Goal: Task Accomplishment & Management: Use online tool/utility

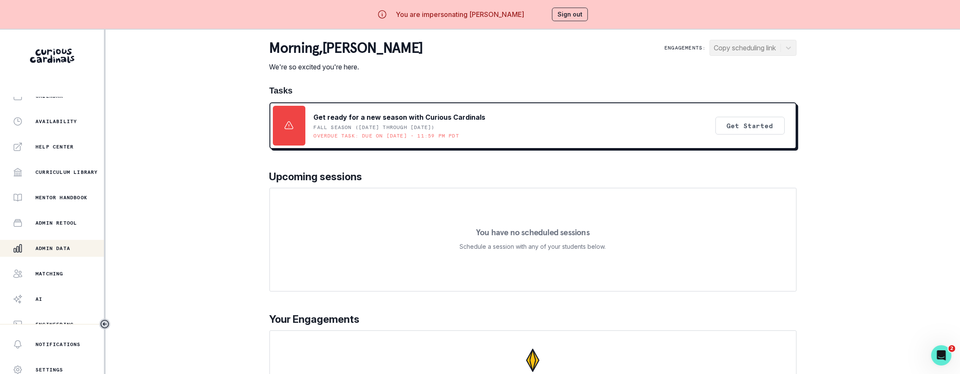
scroll to position [38, 0]
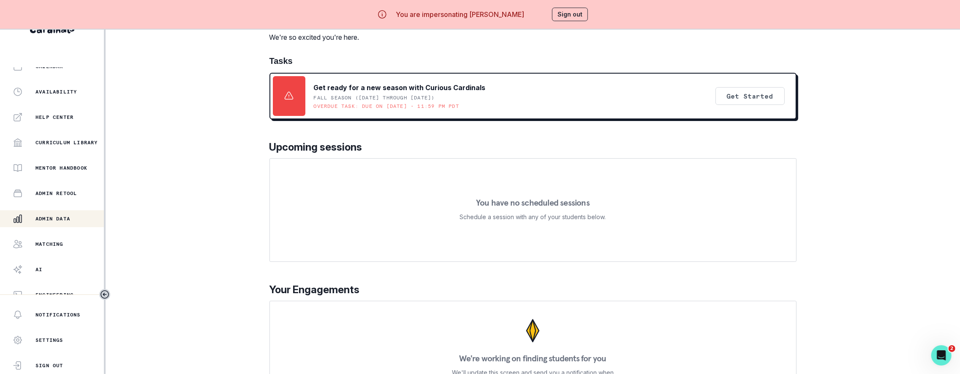
click at [75, 213] on div "Admin Data" at bounding box center [58, 218] width 91 height 10
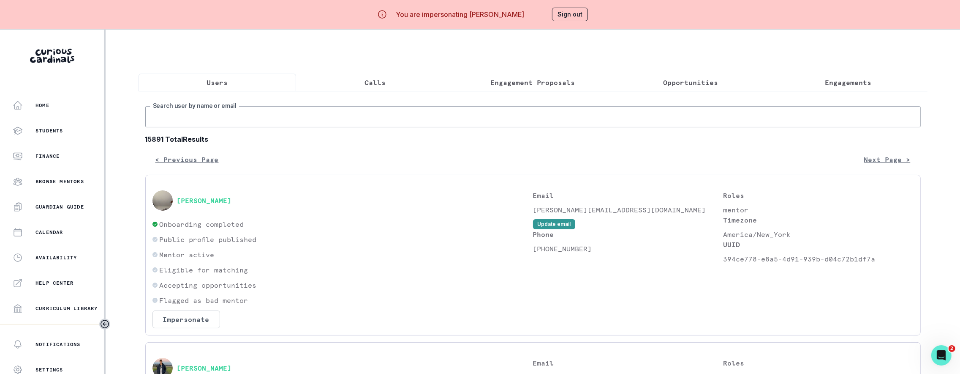
click at [251, 123] on input "Search user by name or email" at bounding box center [533, 116] width 776 height 21
type input "[PERSON_NAME]"
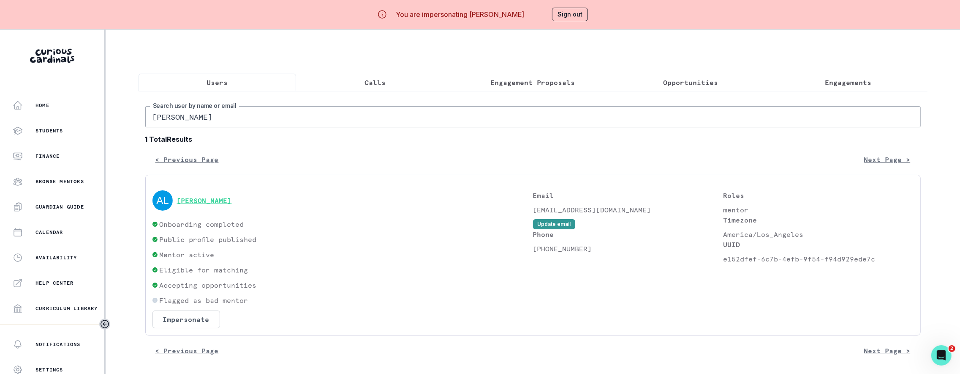
click at [200, 204] on button "[PERSON_NAME]" at bounding box center [204, 200] width 55 height 8
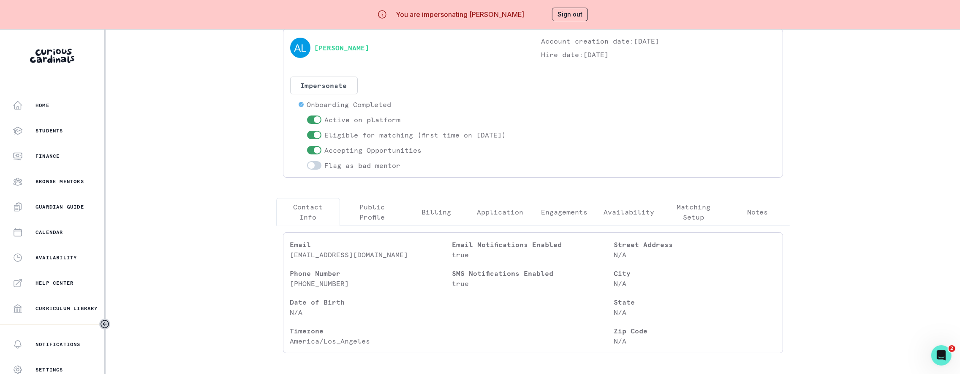
click at [490, 214] on p "Application" at bounding box center [500, 212] width 46 height 10
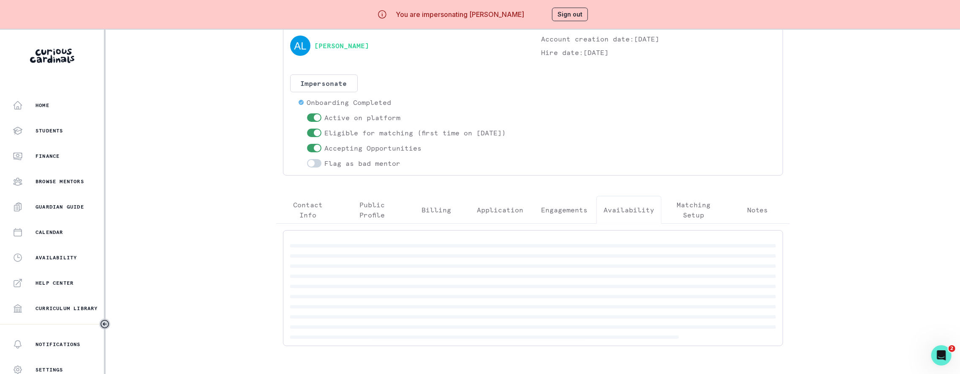
click at [647, 215] on button "Availability" at bounding box center [629, 210] width 65 height 28
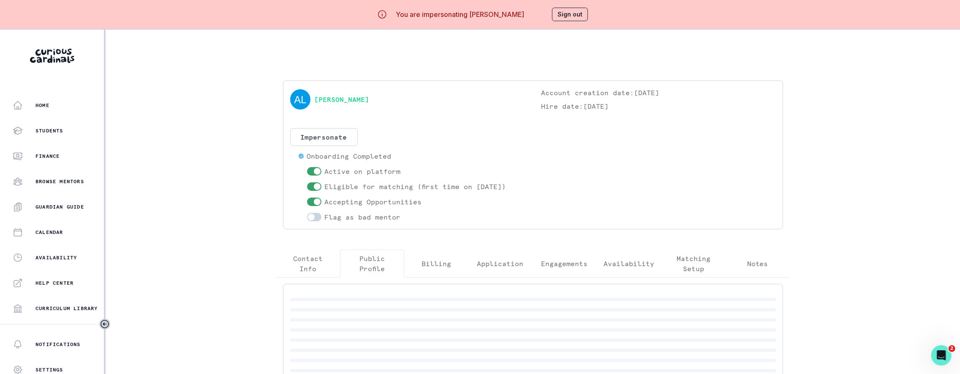
click at [374, 265] on p "Public Profile" at bounding box center [372, 263] width 50 height 20
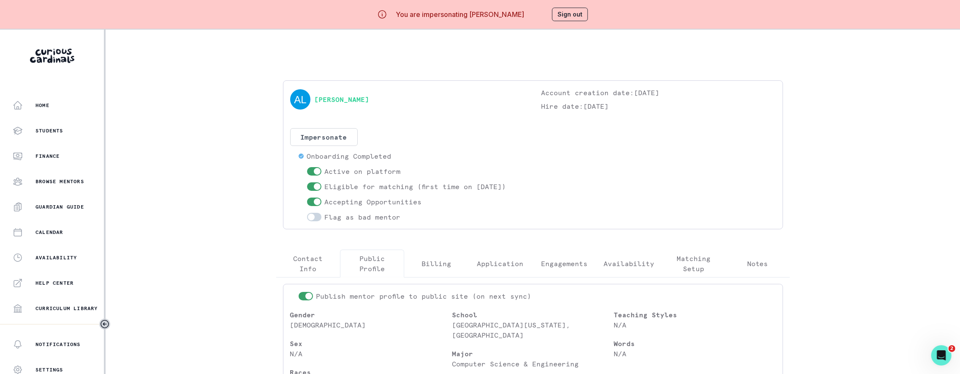
click at [701, 267] on p "Matching Setup" at bounding box center [694, 263] width 50 height 20
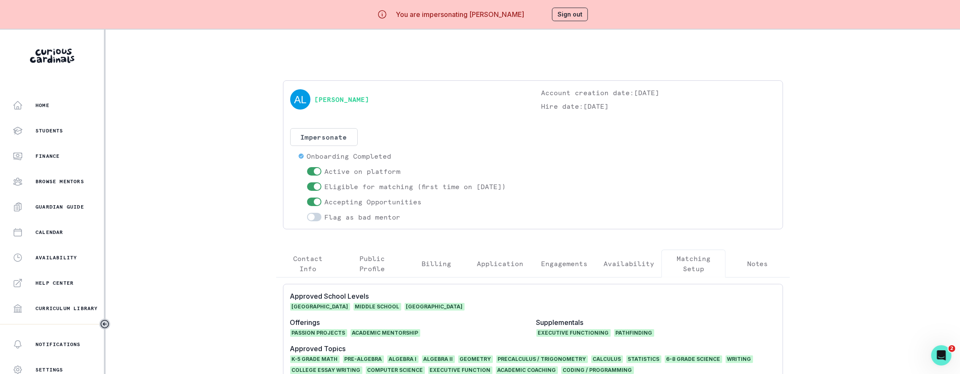
scroll to position [183, 0]
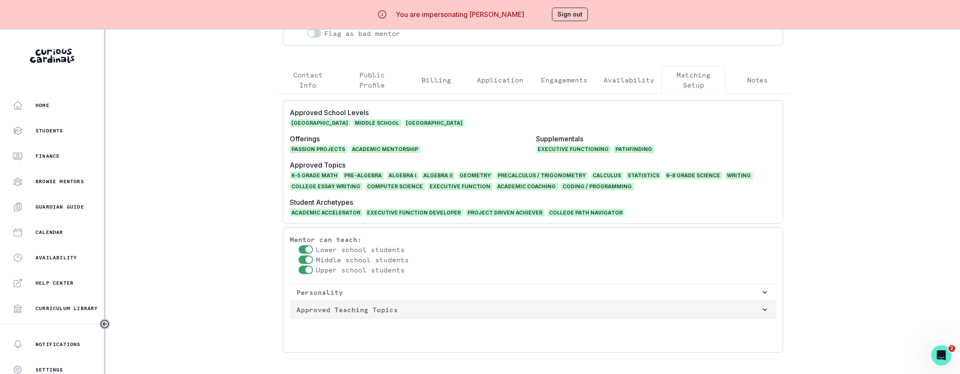
click at [510, 314] on p "Approved Teaching Topics" at bounding box center [529, 309] width 464 height 10
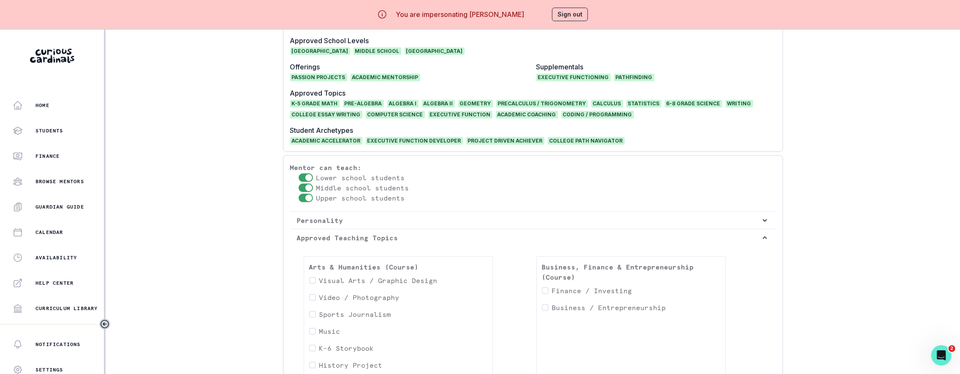
scroll to position [125, 0]
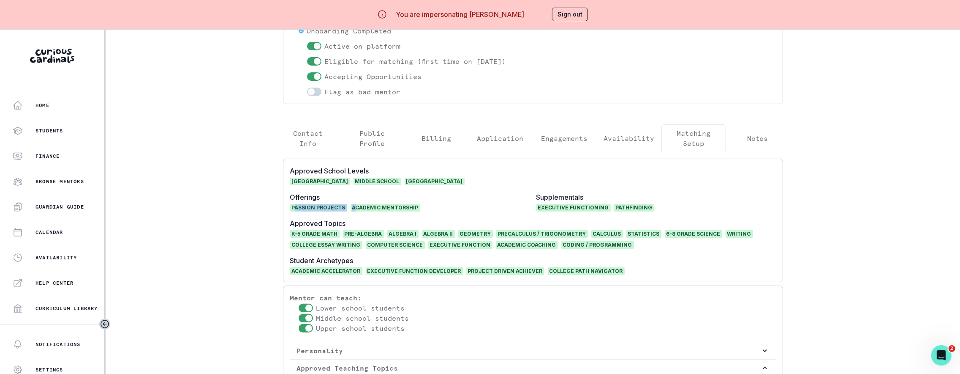
drag, startPoint x: 300, startPoint y: 210, endPoint x: 356, endPoint y: 211, distance: 56.2
click at [356, 211] on div "Passion Projects Academic Mentorship" at bounding box center [410, 208] width 240 height 8
click at [321, 208] on span "Passion Projects" at bounding box center [318, 208] width 57 height 8
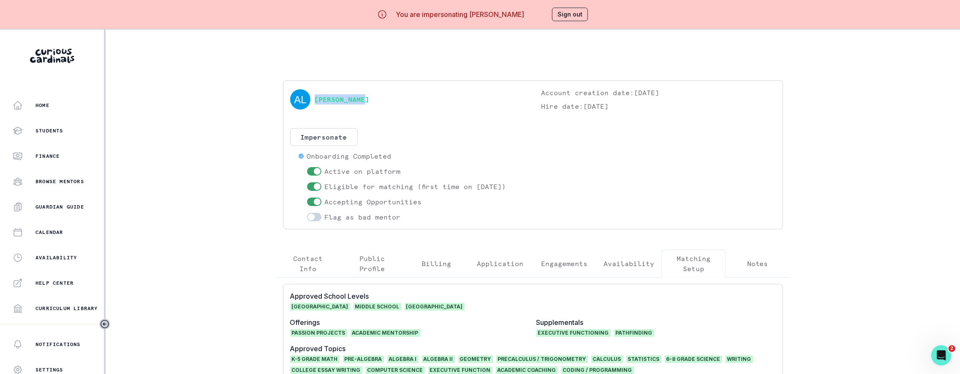
drag, startPoint x: 383, startPoint y: 95, endPoint x: 388, endPoint y: 105, distance: 10.6
click at [388, 105] on div "[PERSON_NAME]" at bounding box center [407, 99] width 234 height 24
copy link "[PERSON_NAME]"
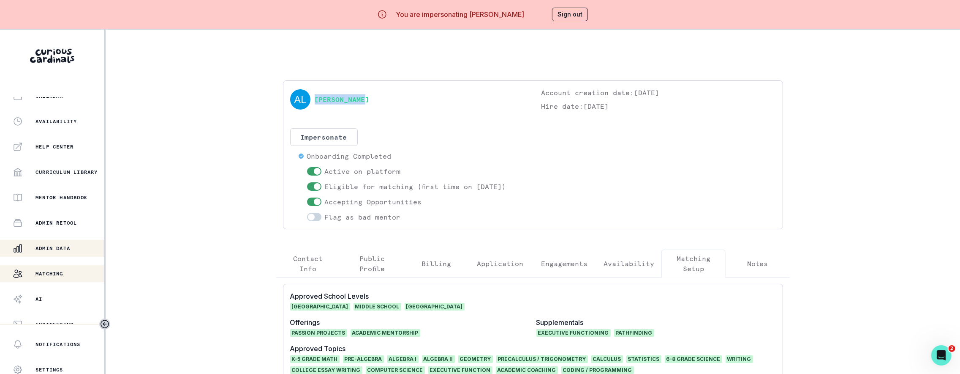
click at [68, 270] on div "Matching" at bounding box center [58, 273] width 91 height 10
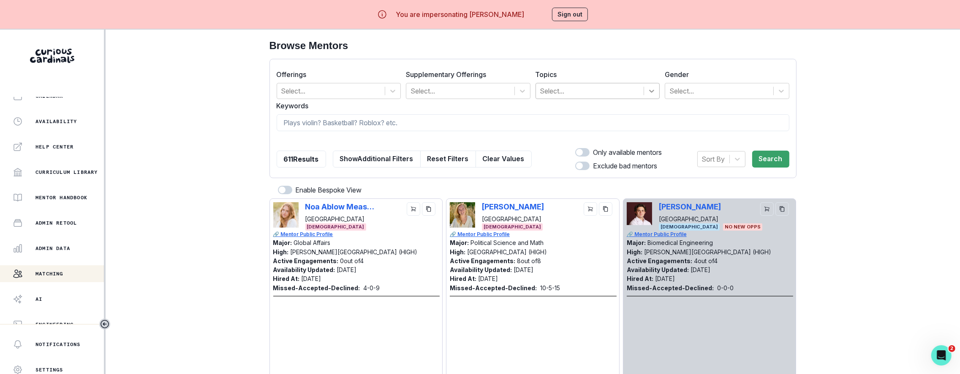
click at [648, 91] on icon at bounding box center [652, 91] width 8 height 8
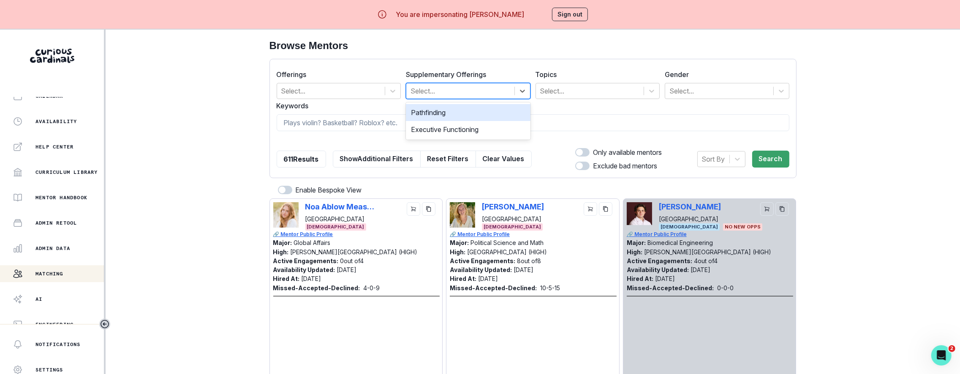
click at [513, 87] on div "Select..." at bounding box center [460, 90] width 108 height 15
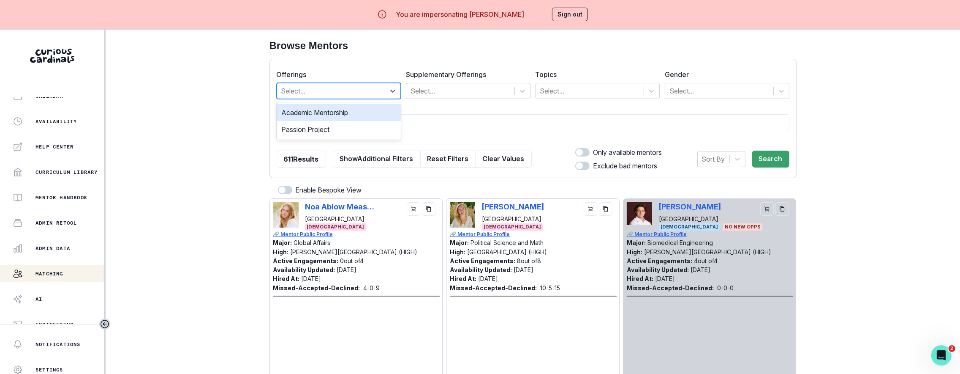
click at [361, 86] on div at bounding box center [331, 91] width 100 height 12
click at [345, 131] on div "Passion Project" at bounding box center [339, 129] width 125 height 17
click at [355, 124] on input at bounding box center [533, 122] width 513 height 17
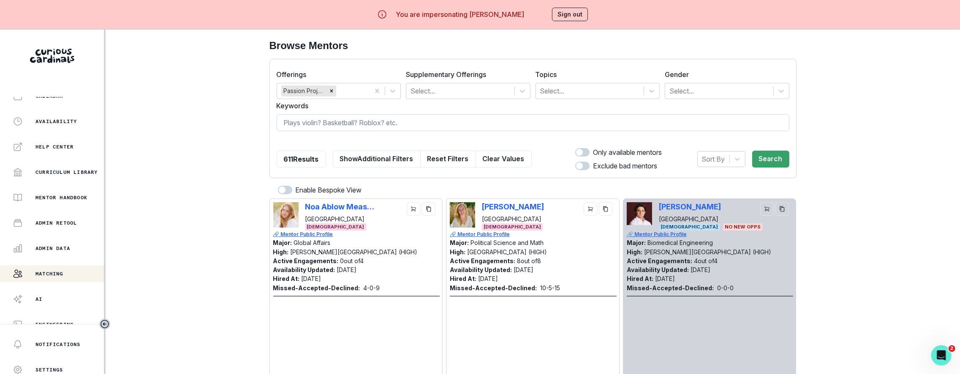
paste input "[PERSON_NAME]"
type input "[PERSON_NAME]"
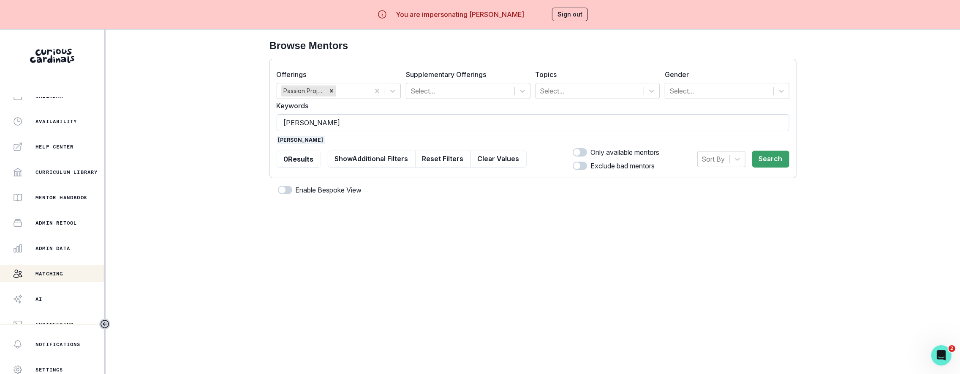
type input "[PERSON_NAME]"
click at [773, 157] on button "Search" at bounding box center [771, 158] width 37 height 17
click at [342, 141] on span "[PERSON_NAME]" at bounding box center [354, 140] width 49 height 8
click at [308, 139] on span "[PERSON_NAME]" at bounding box center [301, 140] width 49 height 8
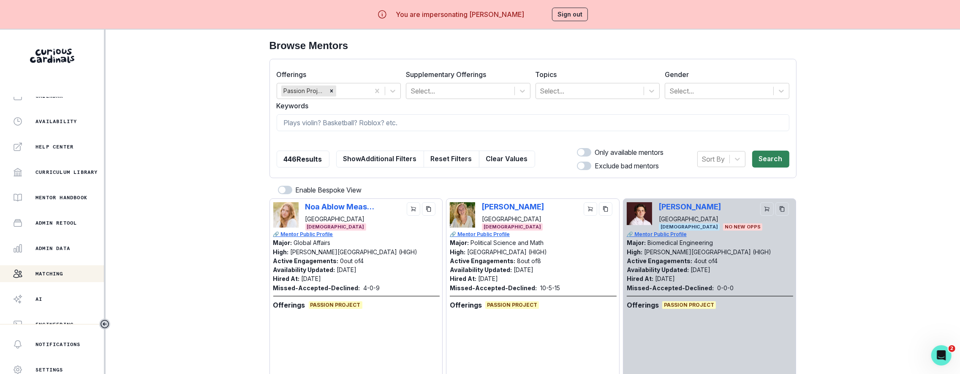
click at [769, 164] on button "Search" at bounding box center [771, 158] width 37 height 17
click at [587, 153] on span at bounding box center [584, 152] width 14 height 8
click at [577, 148] on input "checkbox" at bounding box center [577, 147] width 0 height 0
checkbox input "true"
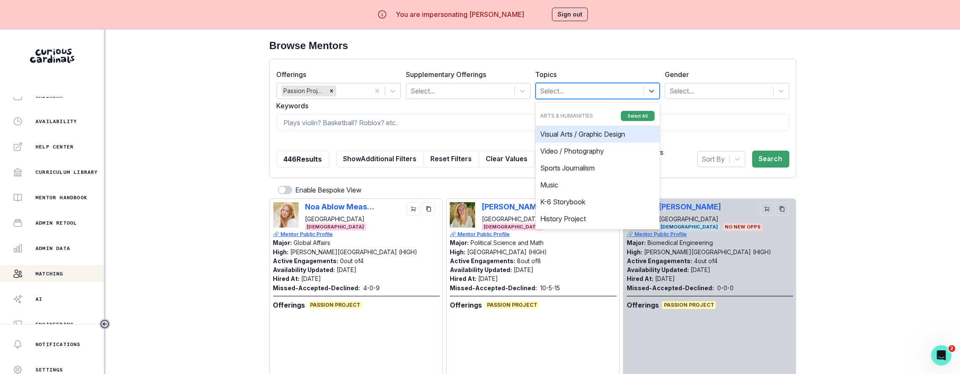
click at [558, 95] on div at bounding box center [590, 91] width 100 height 12
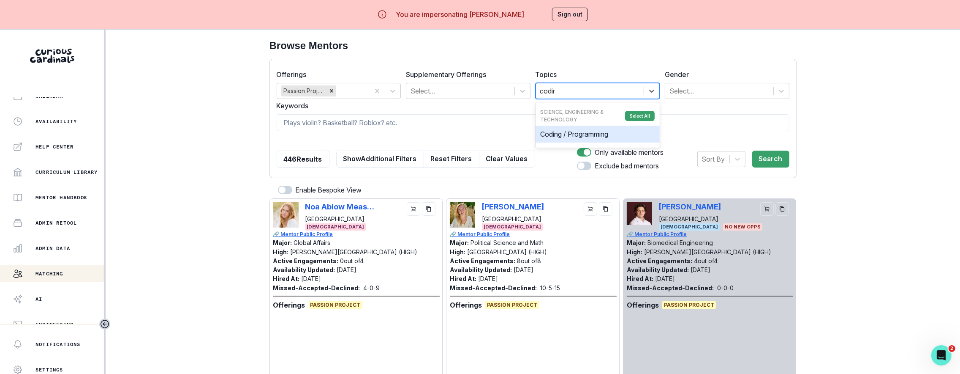
type input "coding"
click at [559, 134] on div "Coding / Programming" at bounding box center [598, 133] width 125 height 17
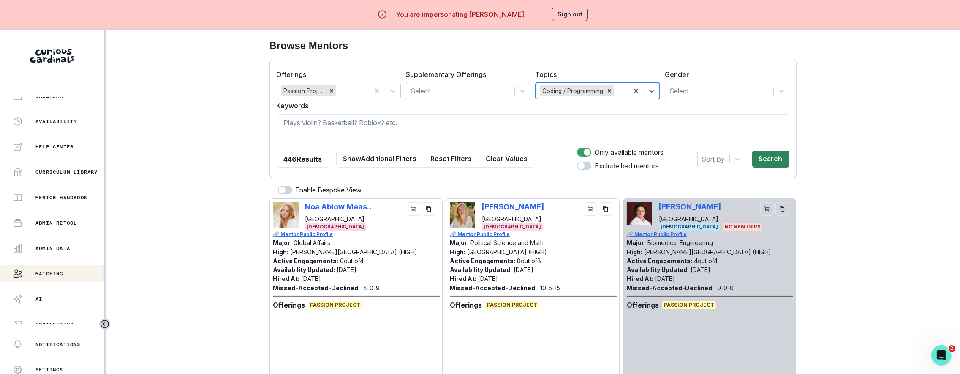
click at [762, 159] on button "Search" at bounding box center [771, 158] width 37 height 17
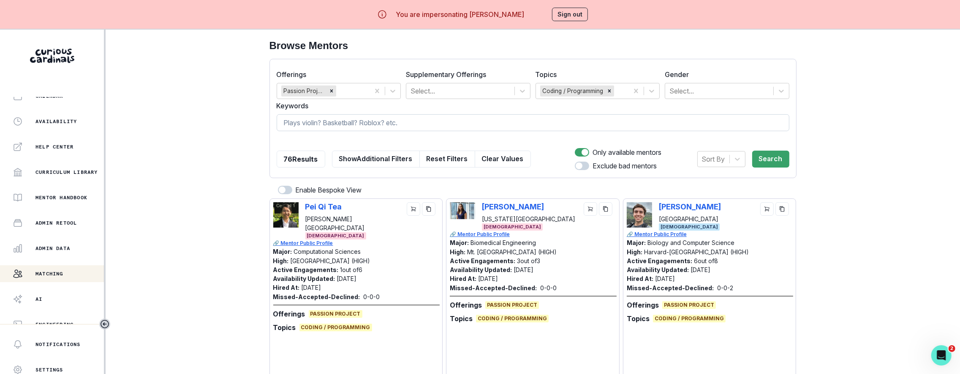
click at [445, 122] on input at bounding box center [533, 122] width 513 height 17
click at [370, 126] on input at bounding box center [533, 122] width 513 height 17
type input "Pei"
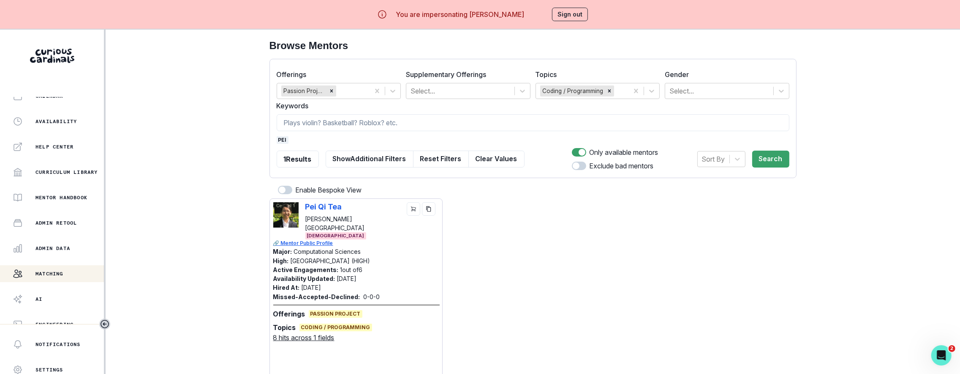
click at [283, 139] on span "pei" at bounding box center [283, 140] width 12 height 8
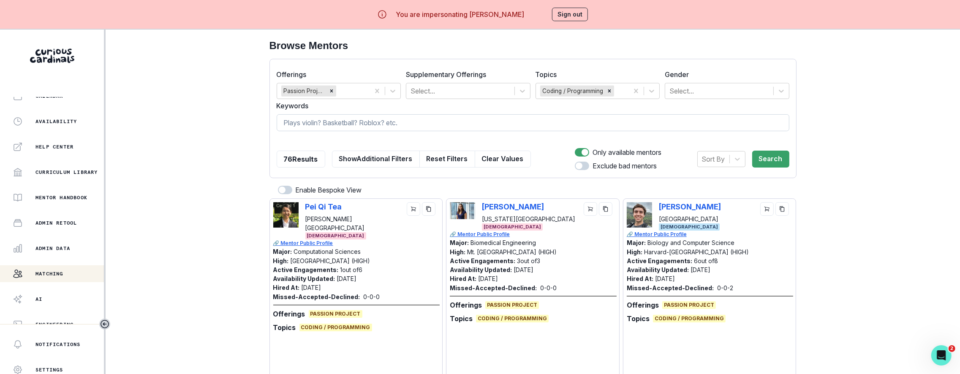
click at [375, 123] on input at bounding box center [533, 122] width 513 height 17
type input "[PERSON_NAME]"
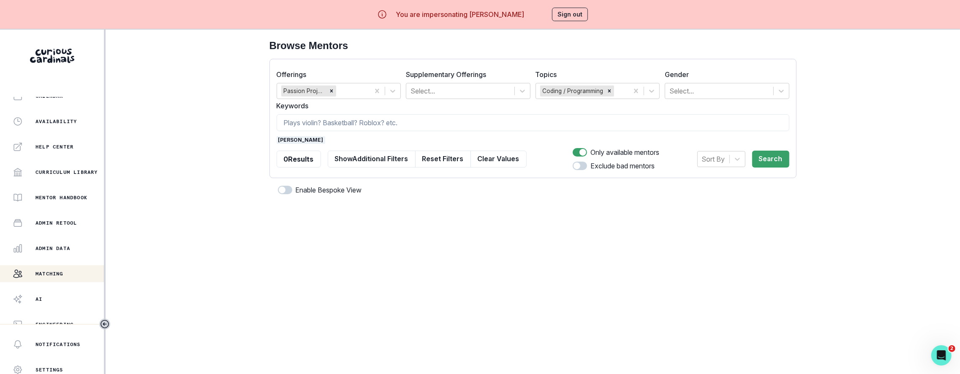
scroll to position [38, 0]
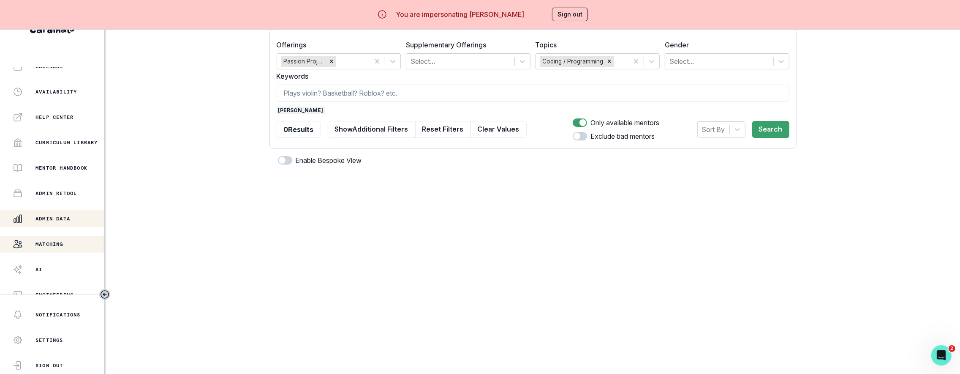
click at [72, 213] on div "Admin Data" at bounding box center [58, 218] width 91 height 10
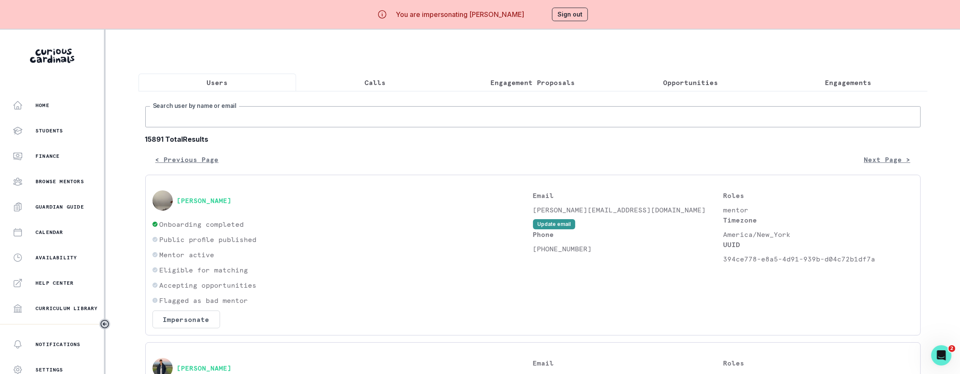
click at [248, 127] on input "Search user by name or email" at bounding box center [533, 116] width 776 height 21
type input "[PERSON_NAME]"
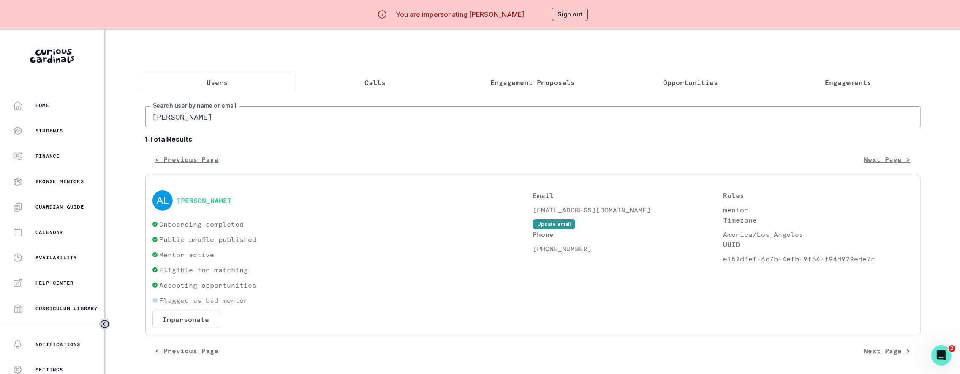
scroll to position [38, 0]
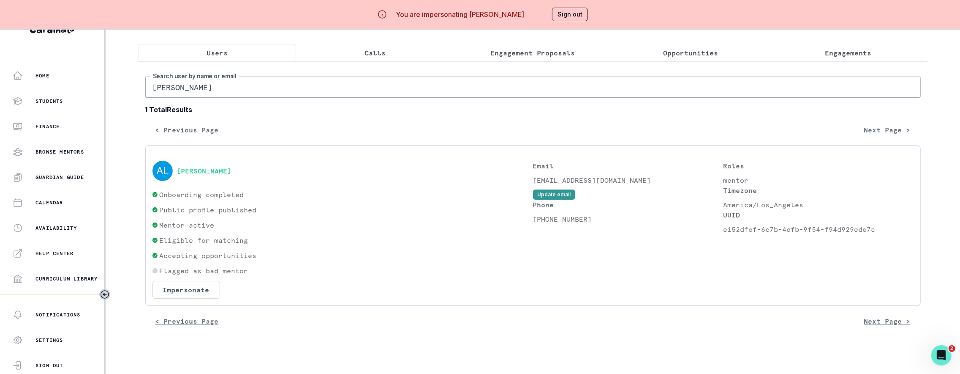
click at [214, 172] on button "[PERSON_NAME]" at bounding box center [204, 170] width 55 height 8
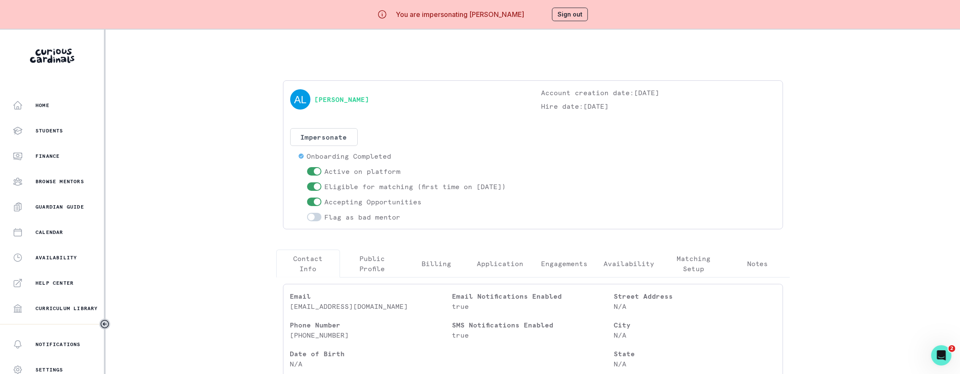
click at [642, 261] on p "Availability" at bounding box center [629, 263] width 51 height 10
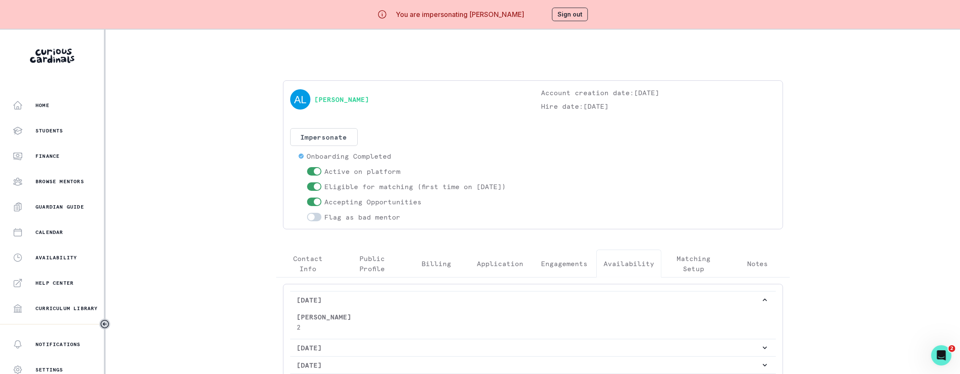
click at [693, 267] on p "Matching Setup" at bounding box center [694, 263] width 50 height 20
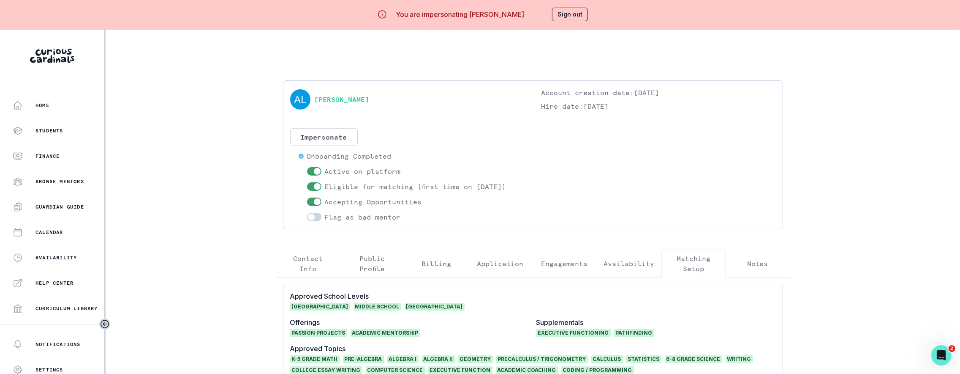
scroll to position [183, 0]
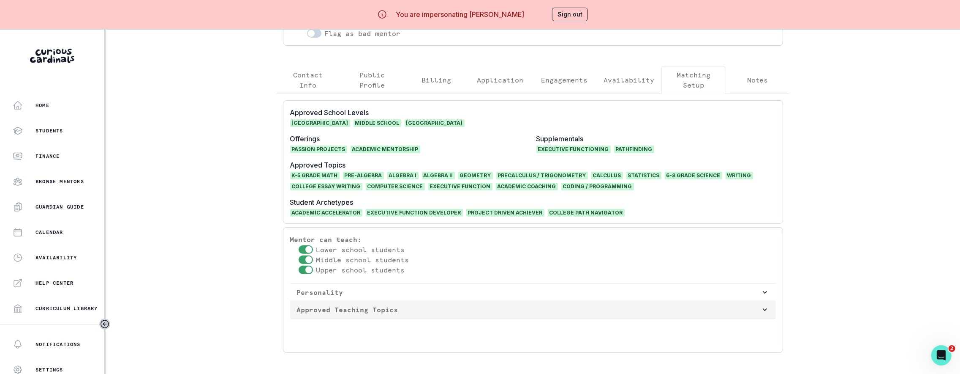
click at [436, 307] on p "Approved Teaching Topics" at bounding box center [529, 309] width 464 height 10
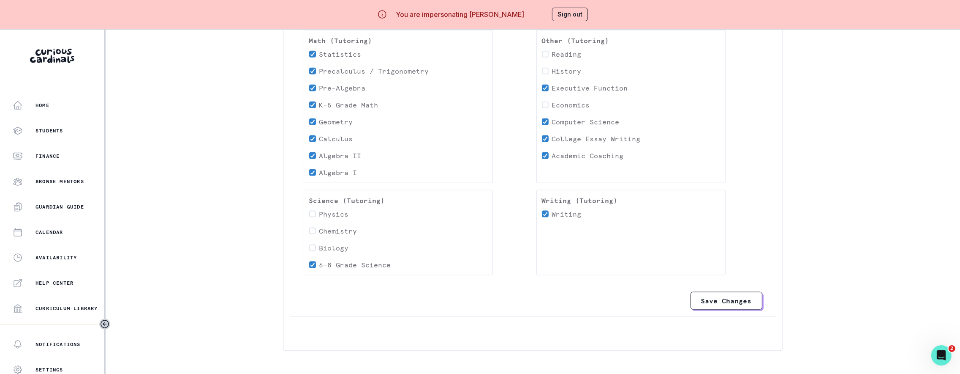
scroll to position [136, 0]
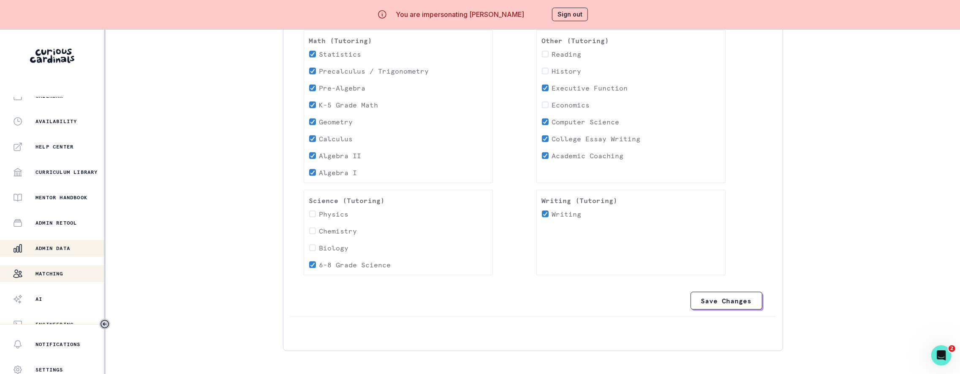
click at [71, 270] on div "Matching" at bounding box center [58, 273] width 91 height 10
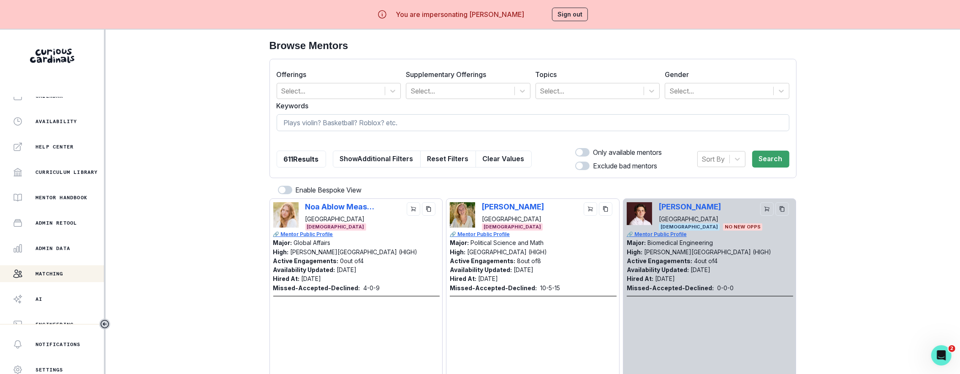
click at [433, 126] on input at bounding box center [533, 122] width 513 height 17
type input "noa"
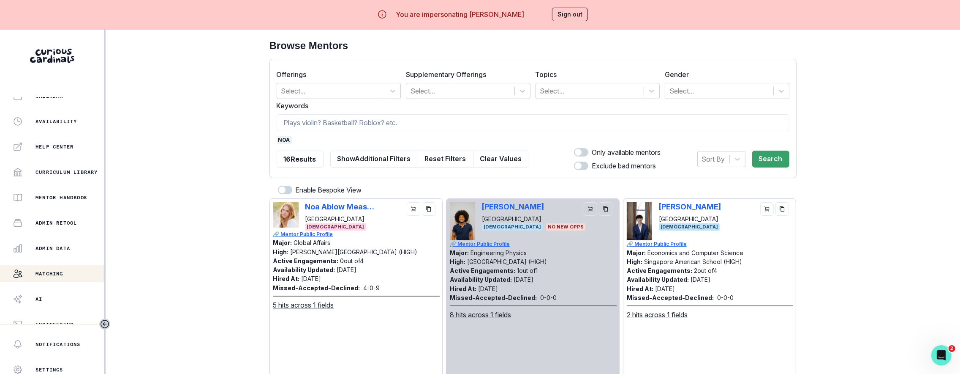
click at [292, 140] on span "noa" at bounding box center [284, 140] width 15 height 8
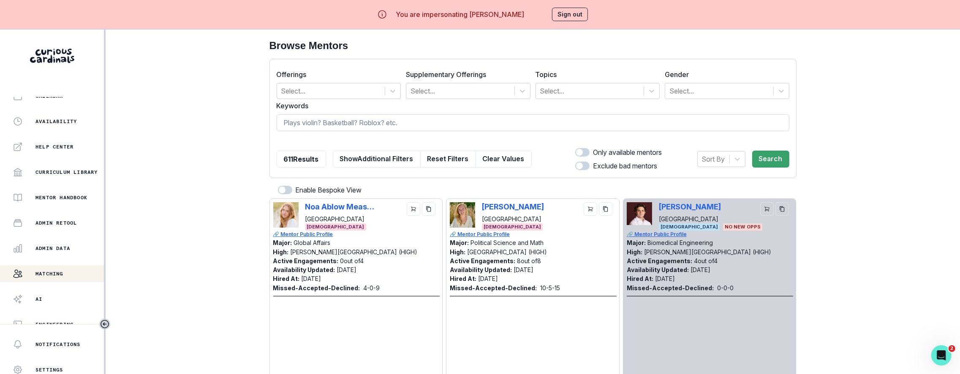
click at [310, 122] on input at bounding box center [533, 122] width 513 height 17
type input "[PERSON_NAME]"
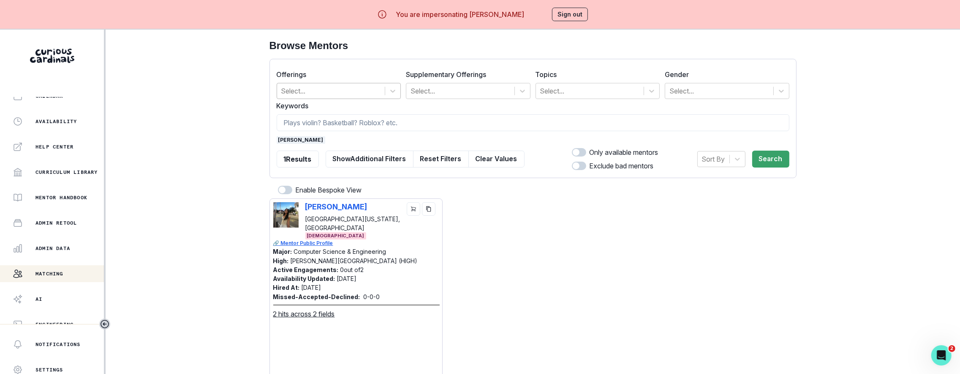
click at [369, 96] on div at bounding box center [331, 91] width 100 height 12
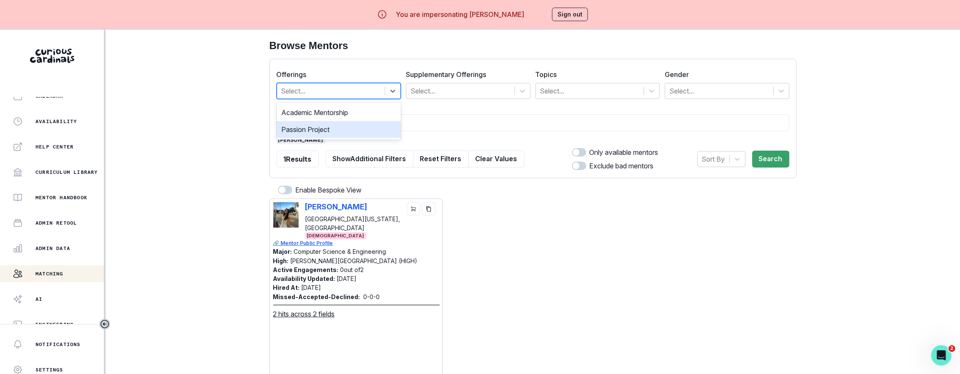
click at [360, 128] on div "Passion Project" at bounding box center [339, 129] width 125 height 17
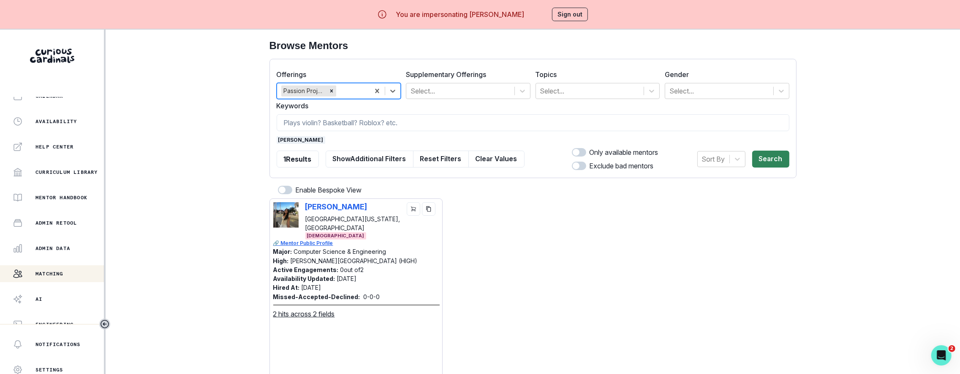
click at [770, 161] on button "Search" at bounding box center [771, 158] width 37 height 17
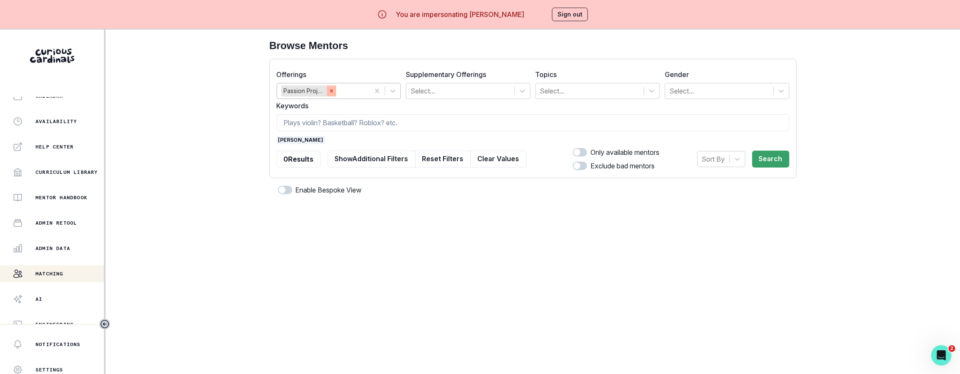
click at [335, 93] on icon "Remove Passion Project" at bounding box center [332, 91] width 6 height 6
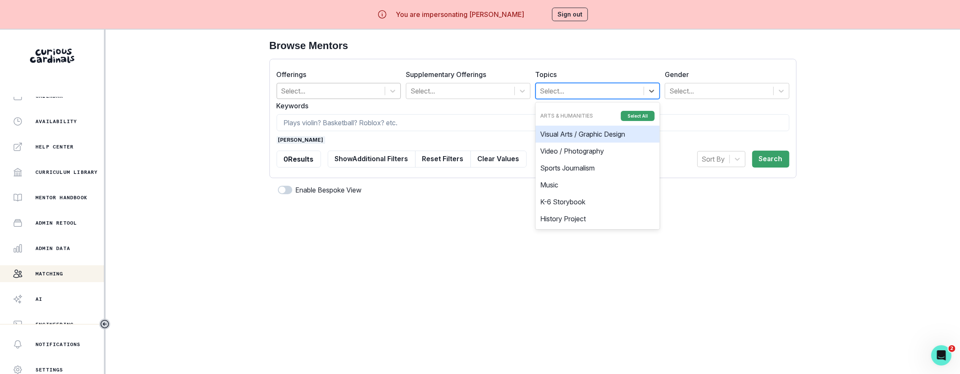
click at [609, 94] on div at bounding box center [590, 91] width 100 height 12
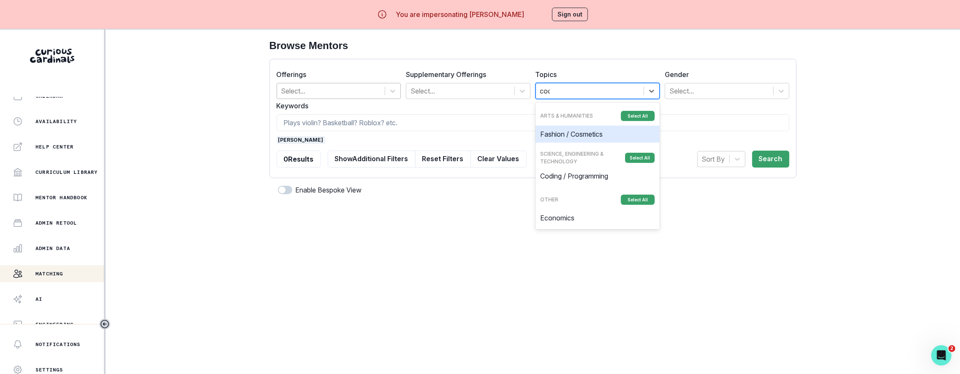
type input "codi"
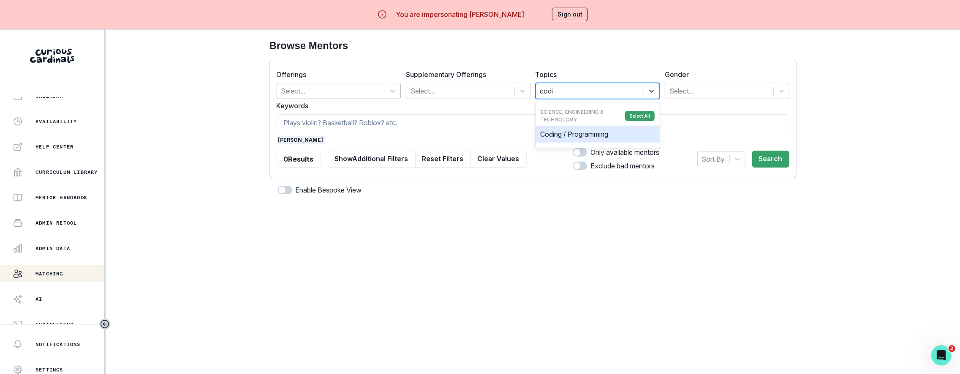
click at [621, 134] on div "Coding / Programming" at bounding box center [598, 133] width 125 height 17
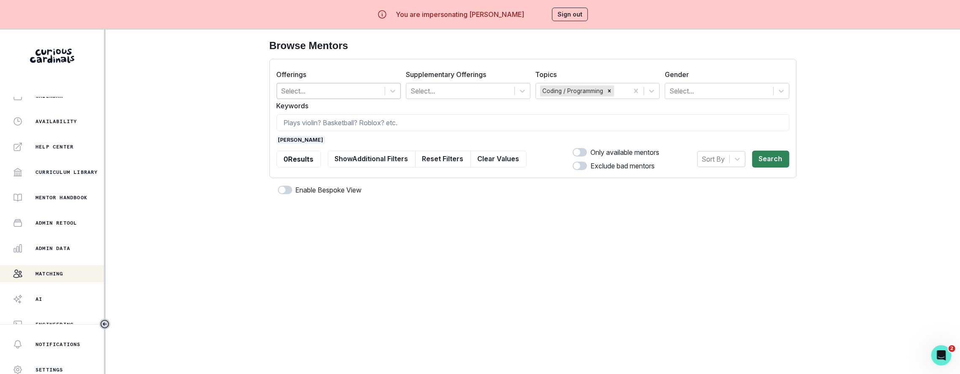
click at [788, 155] on button "Search" at bounding box center [771, 158] width 37 height 17
click at [776, 161] on button "Search" at bounding box center [771, 158] width 37 height 17
